Goal: Transaction & Acquisition: Purchase product/service

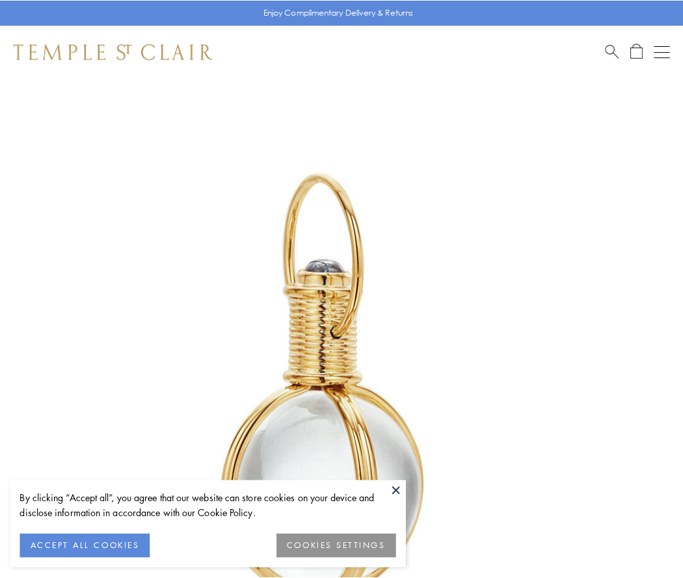
scroll to position [340, 0]
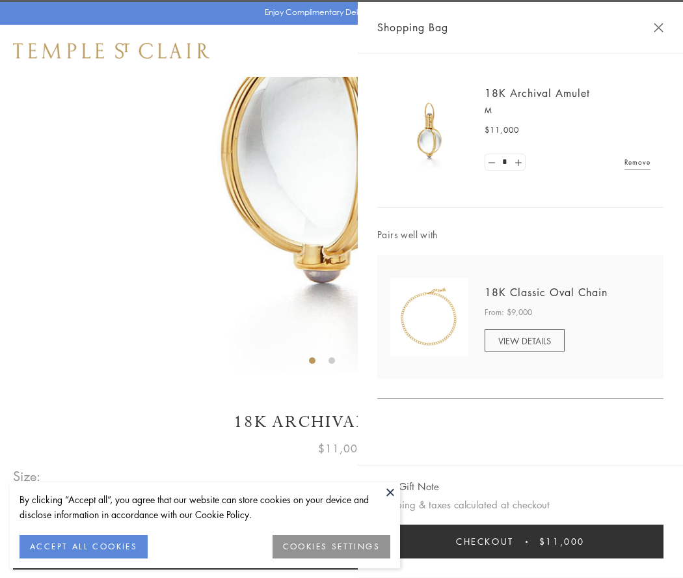
click at [521, 541] on button "Checkout $11,000" at bounding box center [520, 542] width 286 height 34
